Goal: Find specific fact

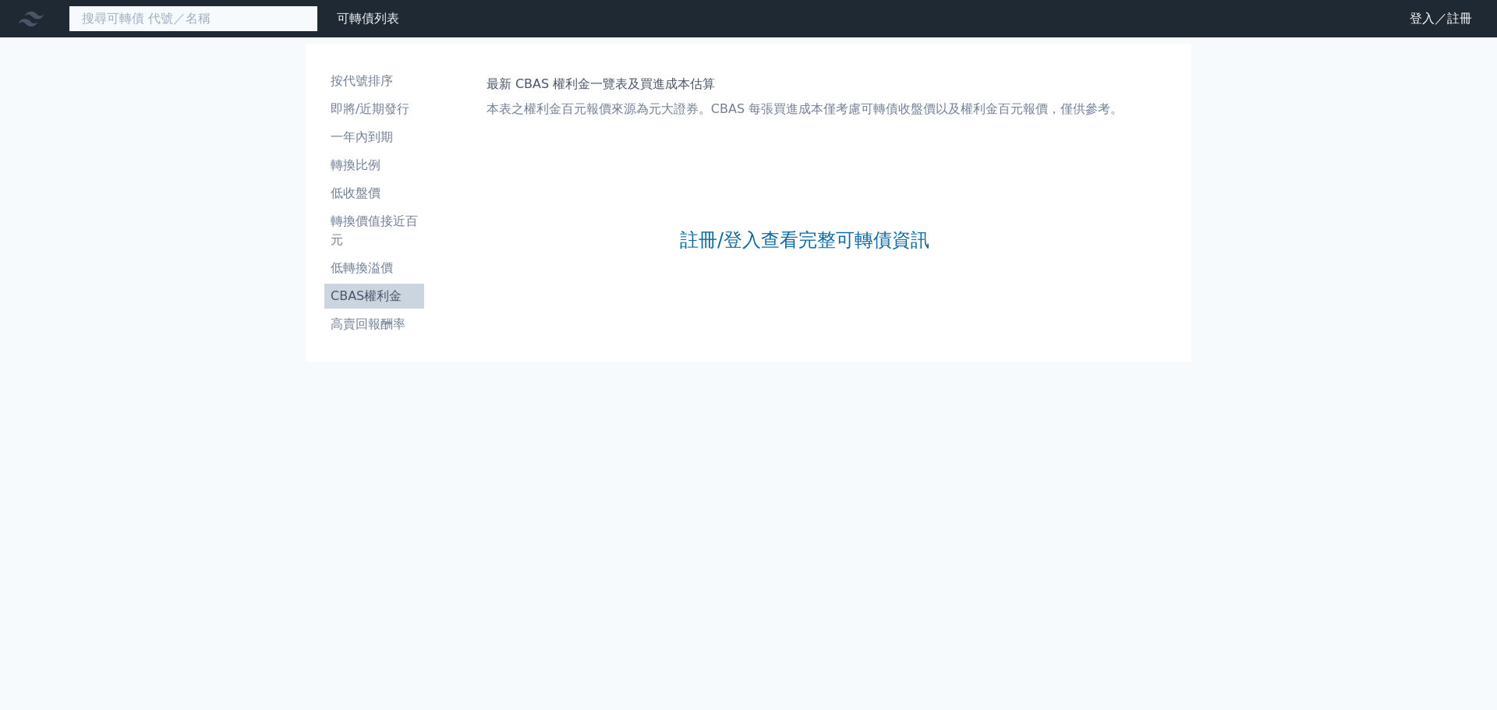
click at [260, 12] on input at bounding box center [194, 18] width 250 height 27
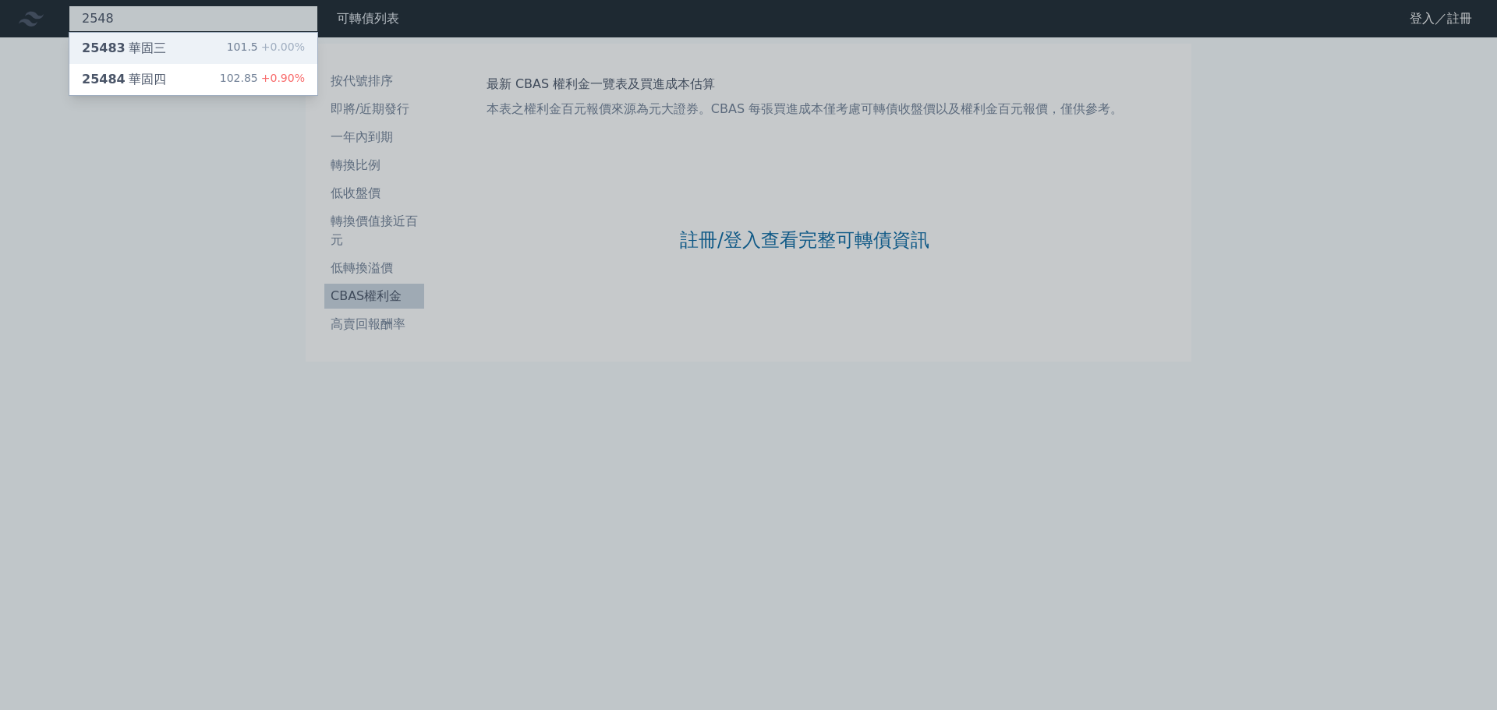
type input "2548"
click at [261, 48] on div "101.5 +0.00%" at bounding box center [266, 48] width 78 height 19
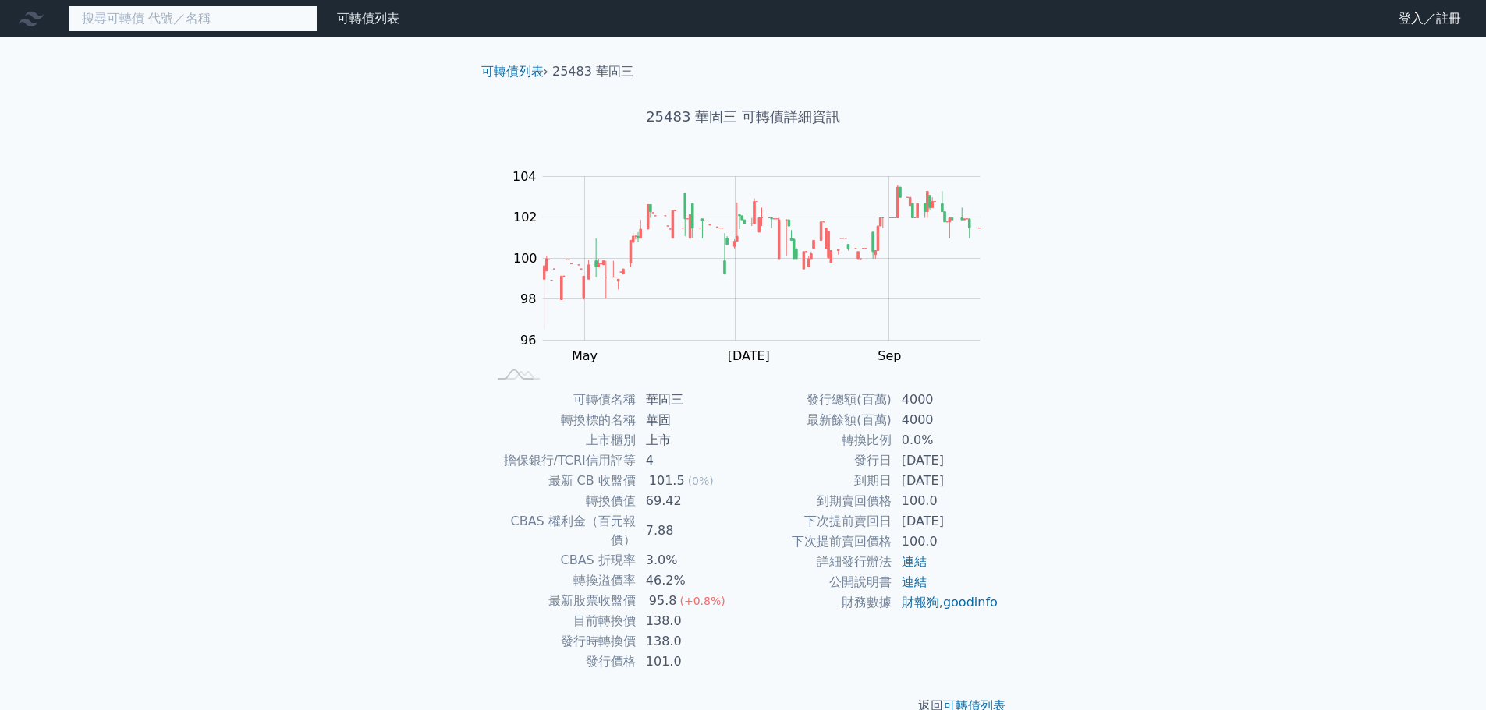
click at [245, 21] on input at bounding box center [194, 18] width 250 height 27
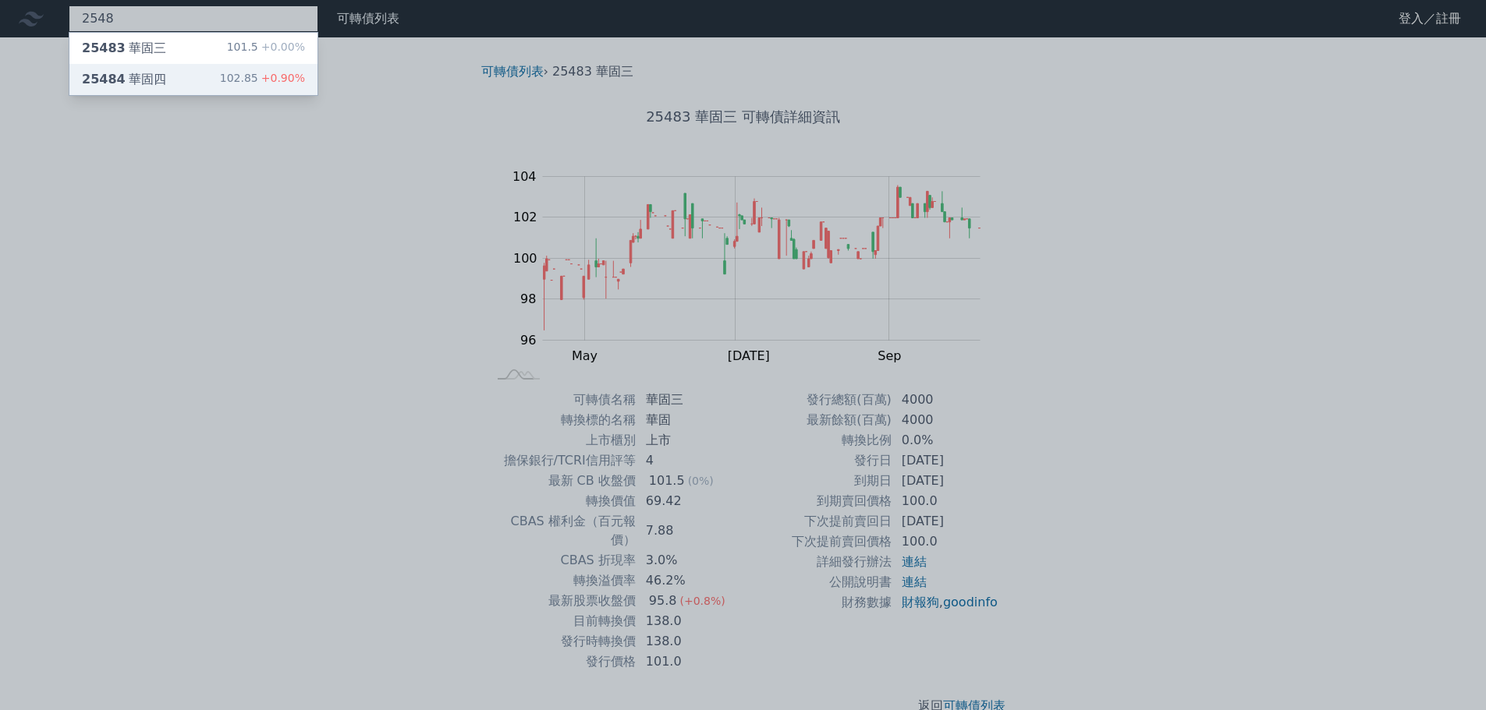
type input "2548"
click at [251, 75] on div "102.85 +0.90%" at bounding box center [262, 79] width 85 height 19
